Goal: Communication & Community: Participate in discussion

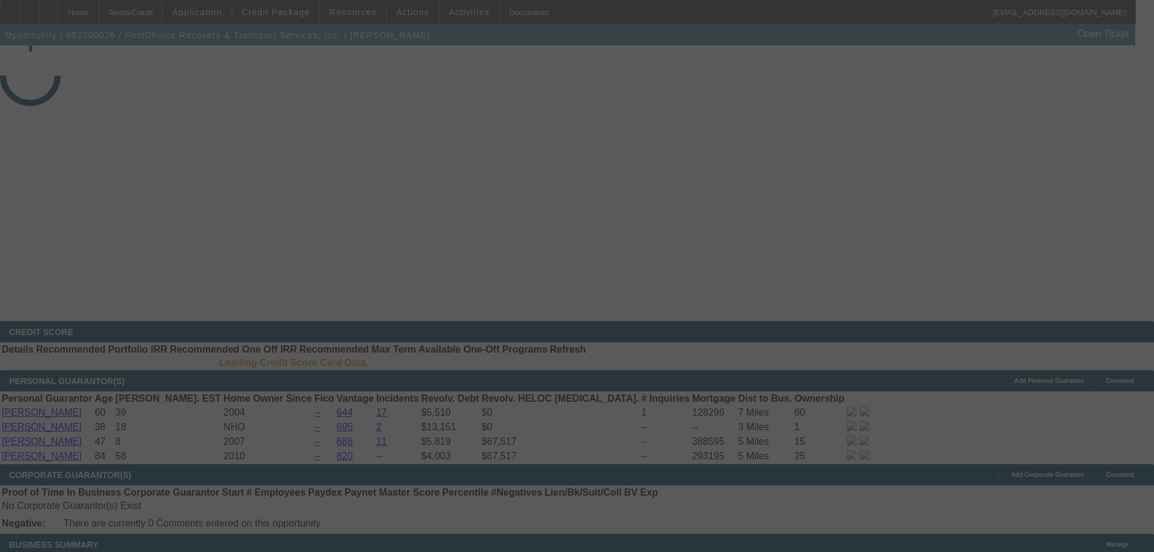
select select "4"
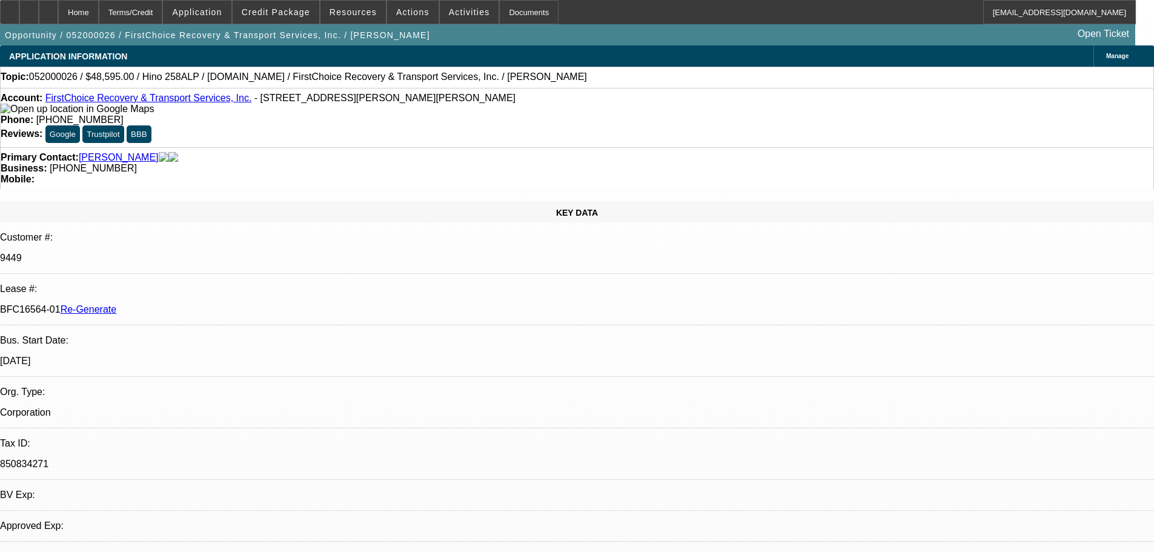
select select "0"
select select "2"
select select "0.1"
select select "4"
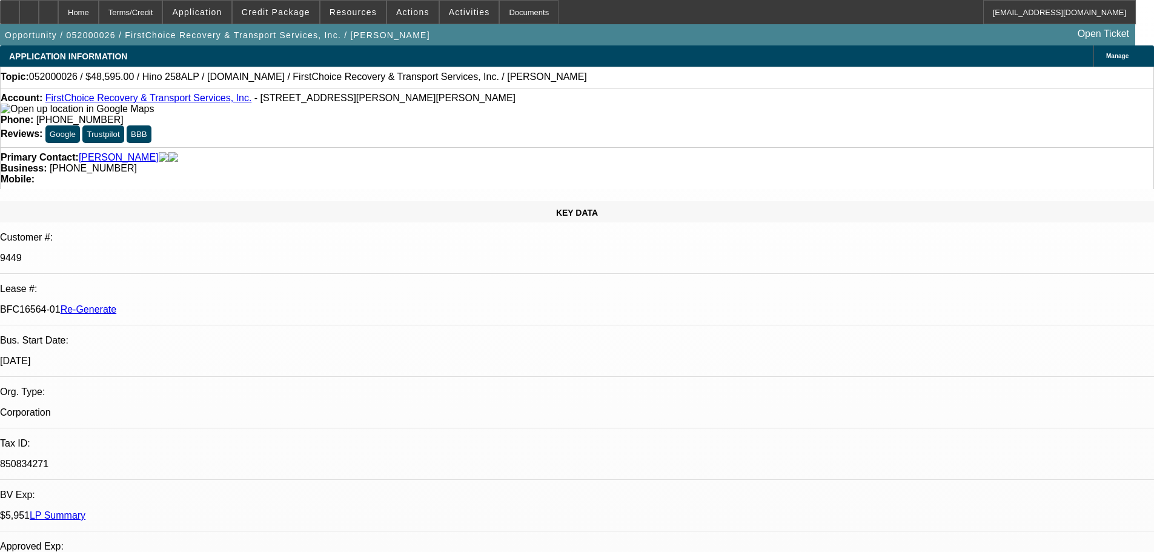
drag, startPoint x: 857, startPoint y: 433, endPoint x: 960, endPoint y: 433, distance: 103.6
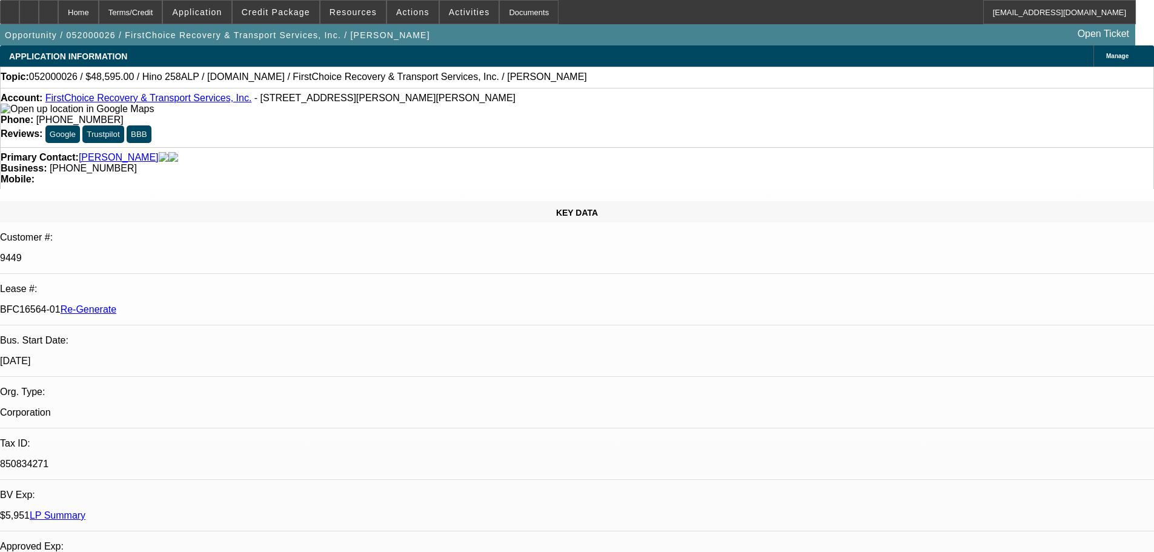
drag, startPoint x: 969, startPoint y: 439, endPoint x: 865, endPoint y: 433, distance: 104.4
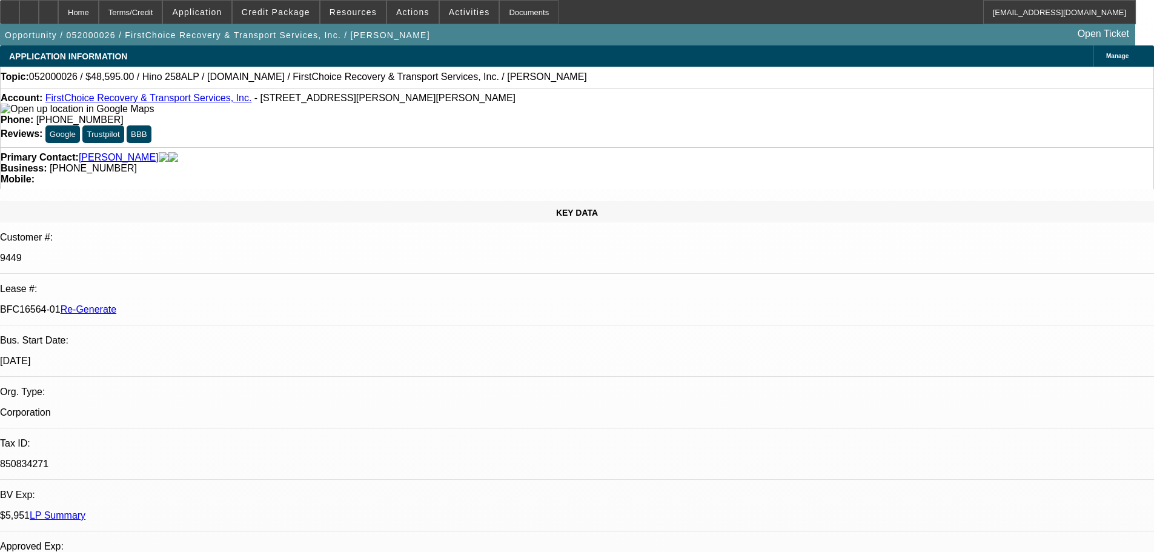
click at [923, 182] on span "Forward" at bounding box center [938, 189] width 33 height 15
